Goal: Task Accomplishment & Management: Manage account settings

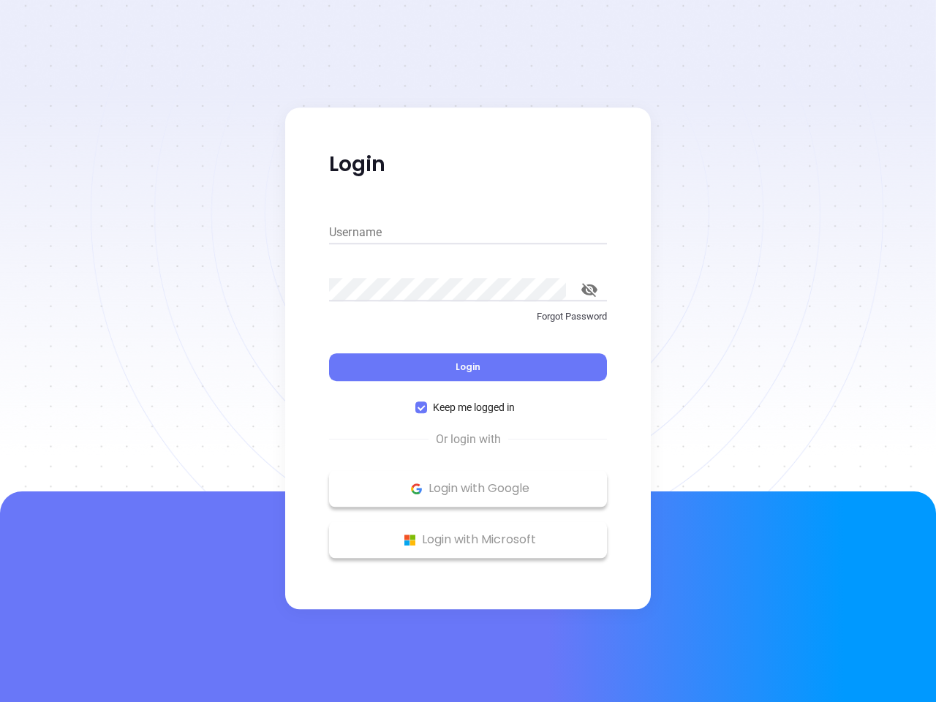
click at [468, 351] on div "Login" at bounding box center [468, 357] width 278 height 45
click at [468, 232] on input "Username" at bounding box center [468, 232] width 278 height 23
click at [589, 289] on icon "toggle password visibility" at bounding box center [589, 290] width 16 height 14
click at [468, 367] on span "Login" at bounding box center [467, 366] width 25 height 12
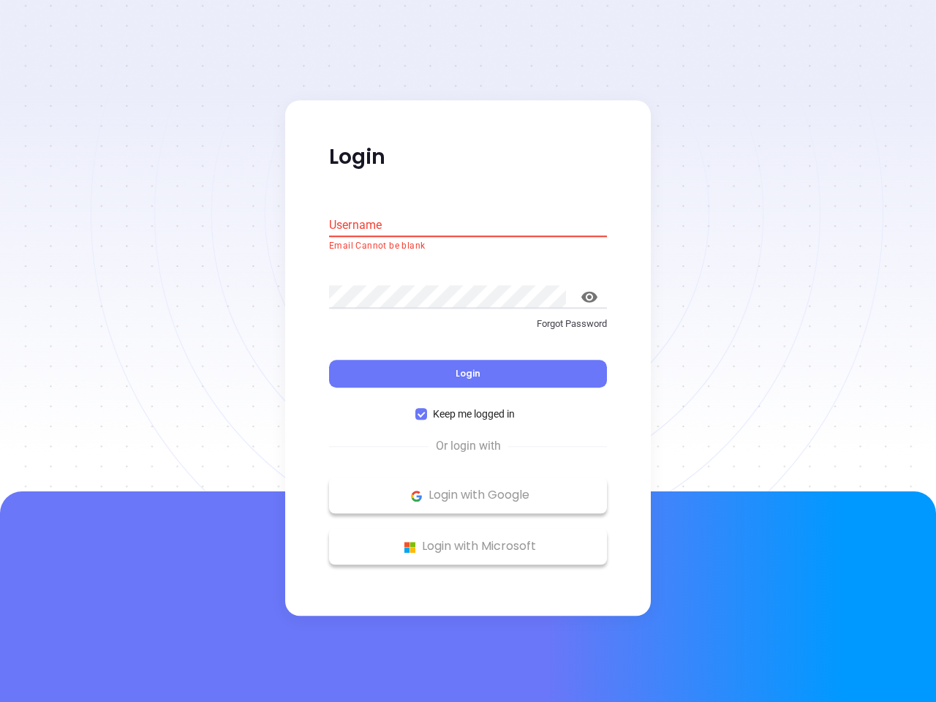
click at [468, 407] on span "Keep me logged in" at bounding box center [474, 414] width 94 height 16
click at [427, 409] on input "Keep me logged in" at bounding box center [421, 415] width 12 height 12
checkbox input "false"
click at [468, 488] on p "Login with Google" at bounding box center [467, 496] width 263 height 22
click at [468, 539] on p "Login with Microsoft" at bounding box center [467, 547] width 263 height 22
